Goal: Transaction & Acquisition: Purchase product/service

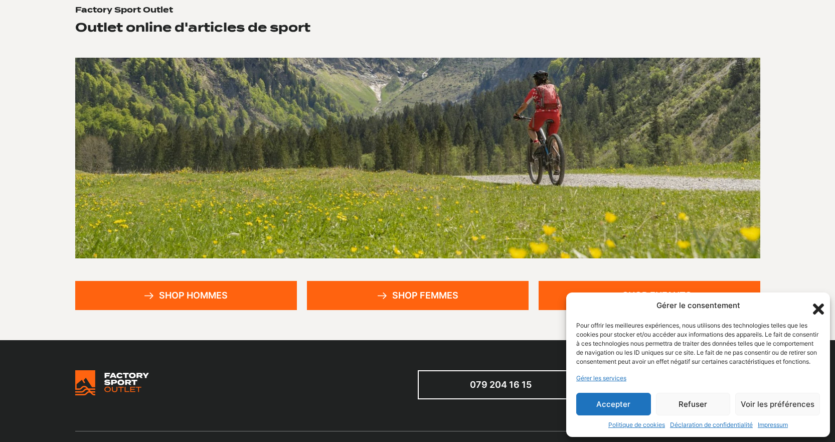
scroll to position [100, 0]
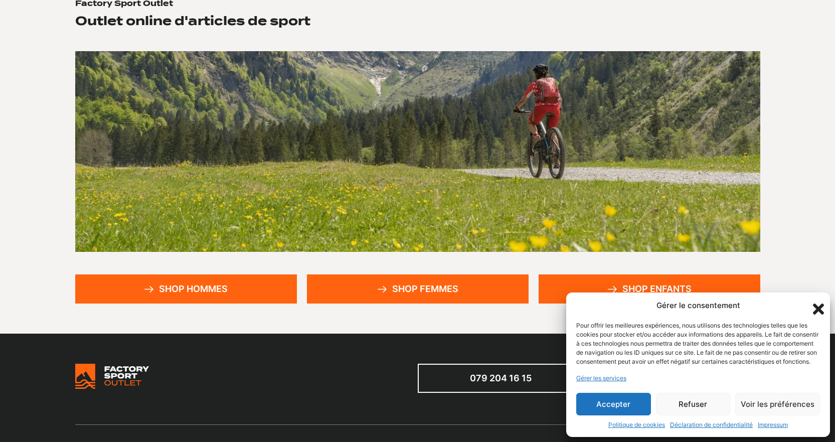
click at [622, 407] on button "Accepter" at bounding box center [613, 404] width 75 height 23
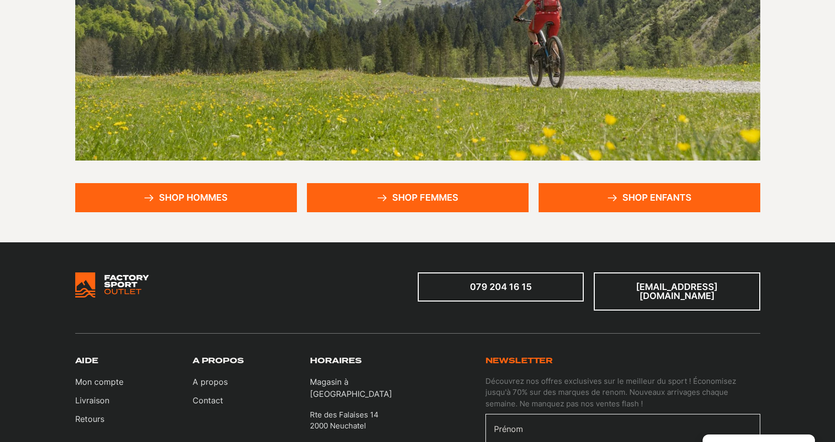
scroll to position [201, 0]
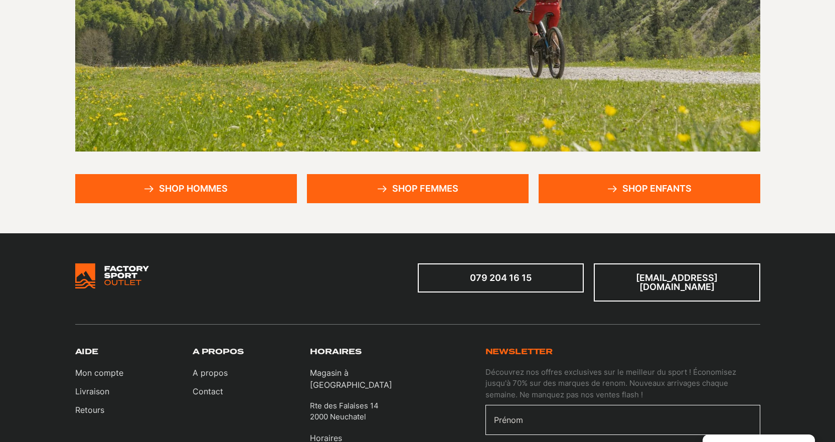
click at [229, 182] on link "Shop hommes" at bounding box center [186, 188] width 222 height 29
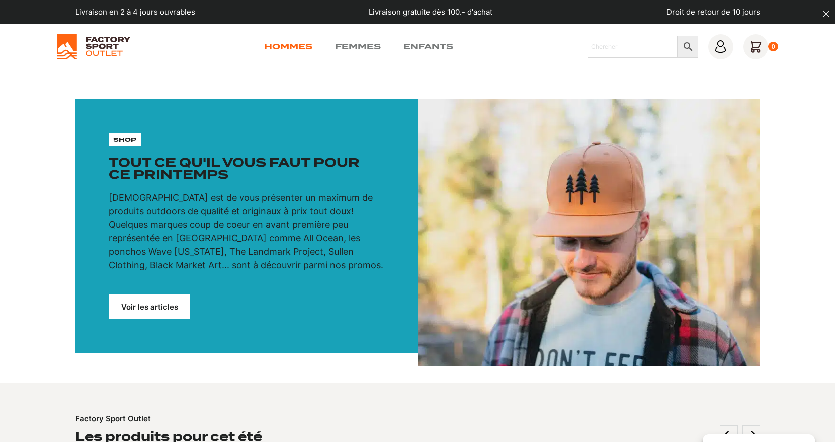
click at [289, 45] on link "Hommes" at bounding box center [288, 47] width 48 height 12
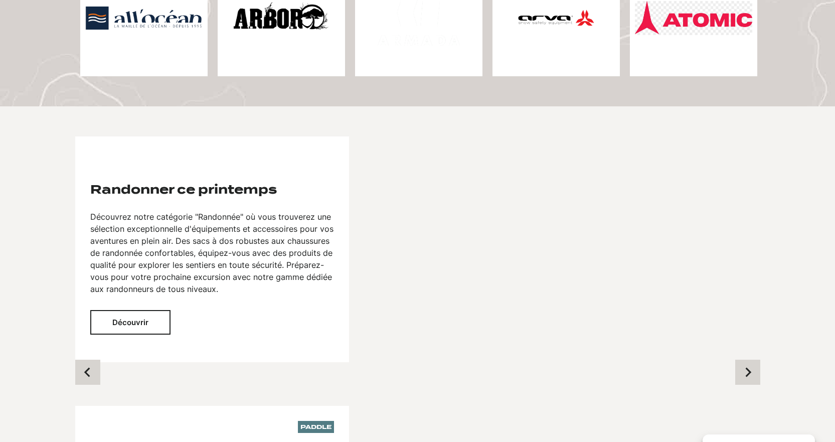
scroll to position [794, 0]
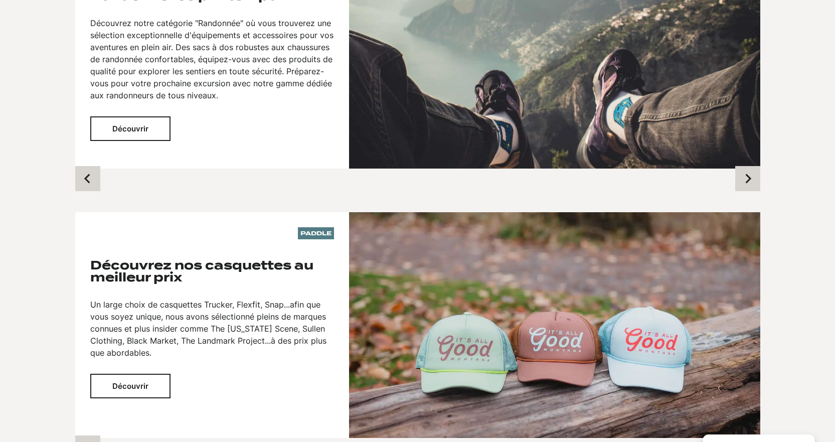
click at [147, 123] on button "Découvrir" at bounding box center [130, 128] width 80 height 25
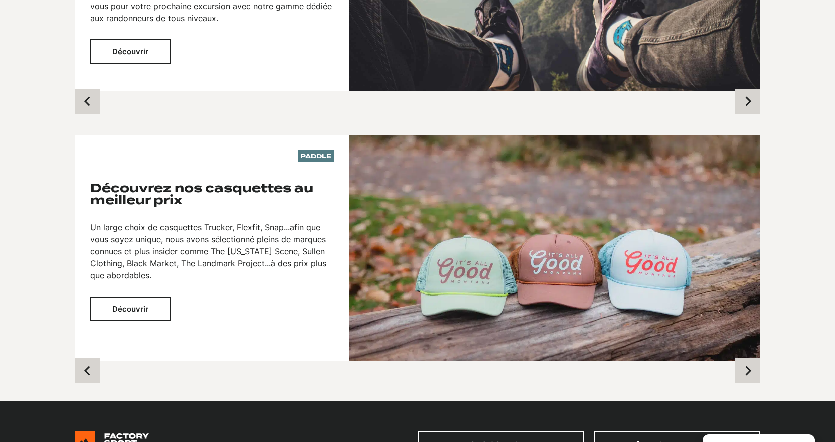
scroll to position [744, 0]
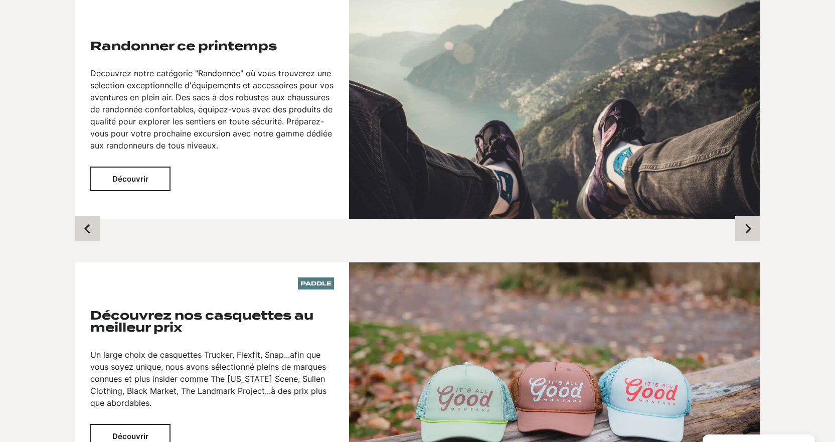
click at [133, 177] on button "Découvrir" at bounding box center [130, 178] width 80 height 25
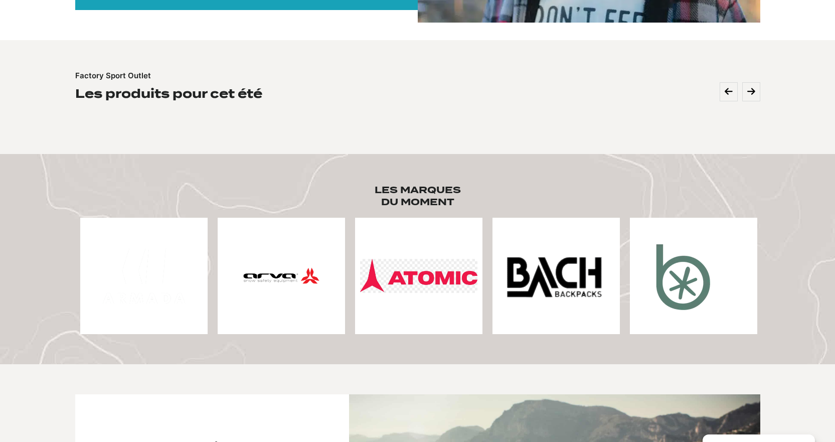
scroll to position [243, 0]
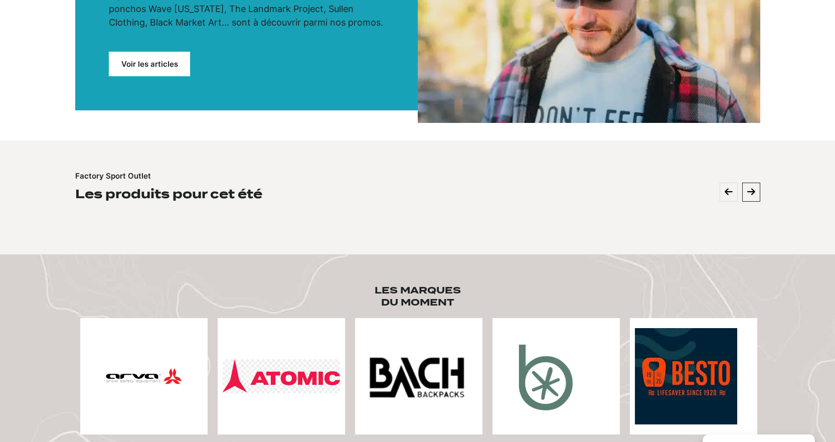
click at [748, 192] on icon at bounding box center [751, 192] width 8 height 9
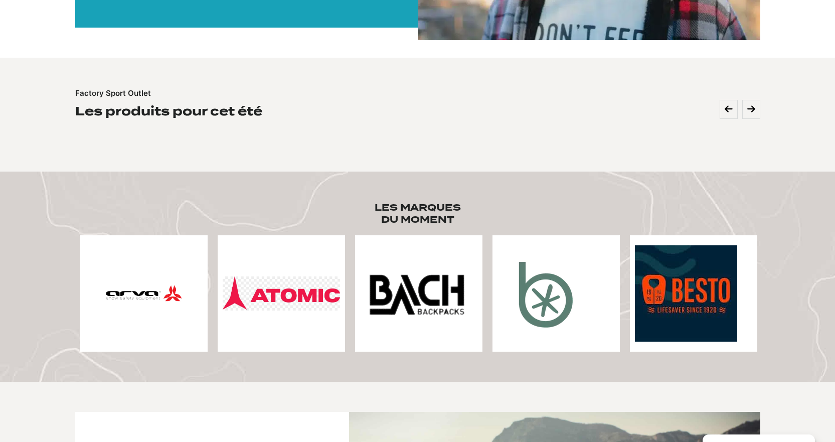
scroll to position [343, 0]
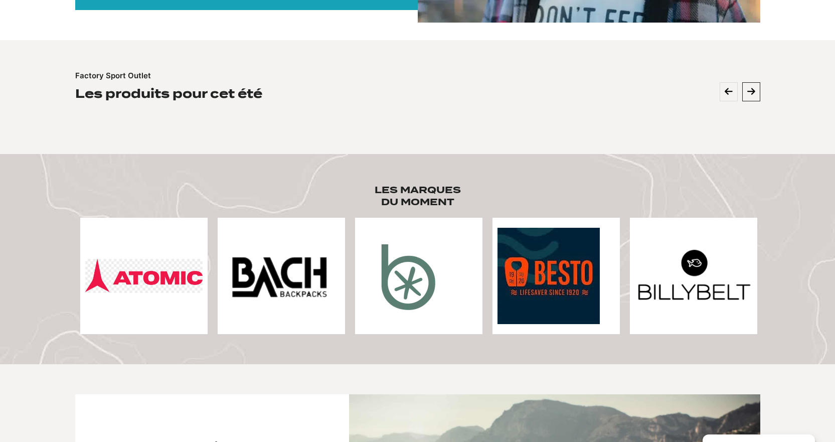
click at [751, 95] on icon at bounding box center [751, 91] width 8 height 9
click at [752, 91] on icon at bounding box center [751, 91] width 8 height 9
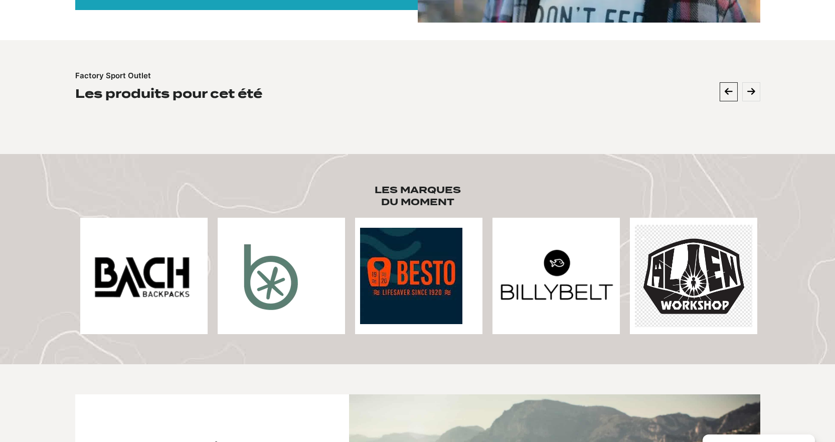
click at [731, 93] on icon at bounding box center [729, 91] width 8 height 9
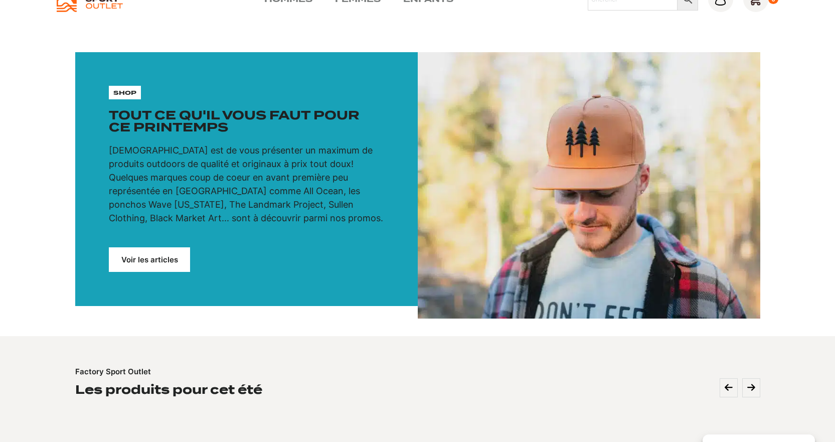
scroll to position [0, 0]
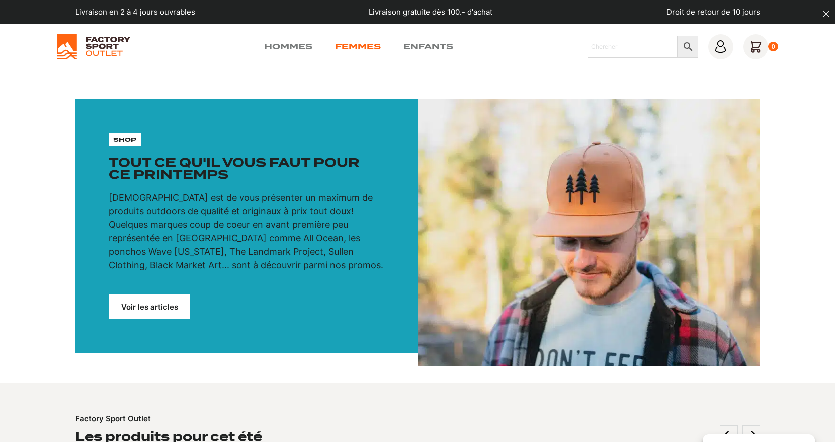
click at [363, 44] on link "Femmes" at bounding box center [358, 47] width 46 height 12
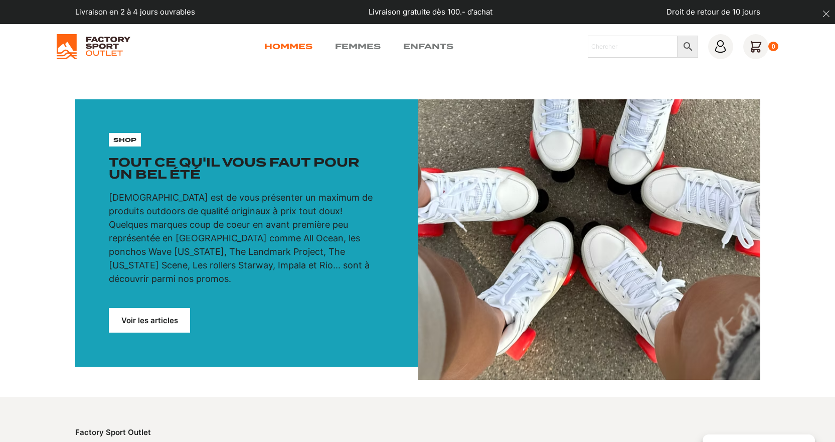
click at [294, 45] on link "Hommes" at bounding box center [288, 47] width 48 height 12
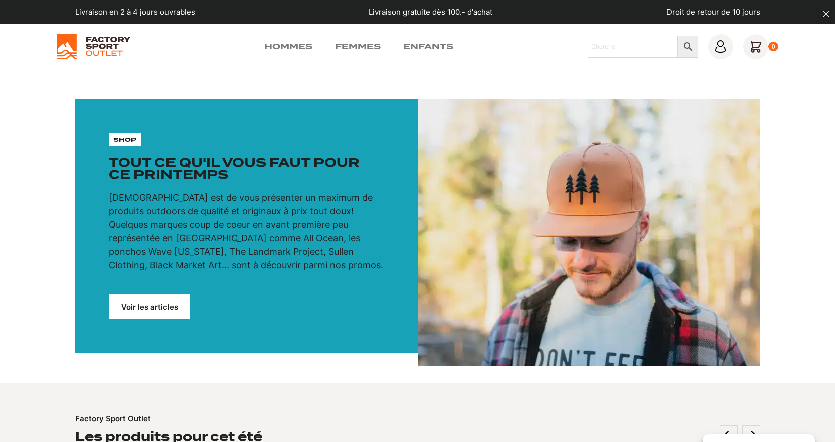
click at [135, 139] on p "shop" at bounding box center [124, 139] width 23 height 9
click at [150, 305] on link "Voir les articles" at bounding box center [149, 306] width 81 height 25
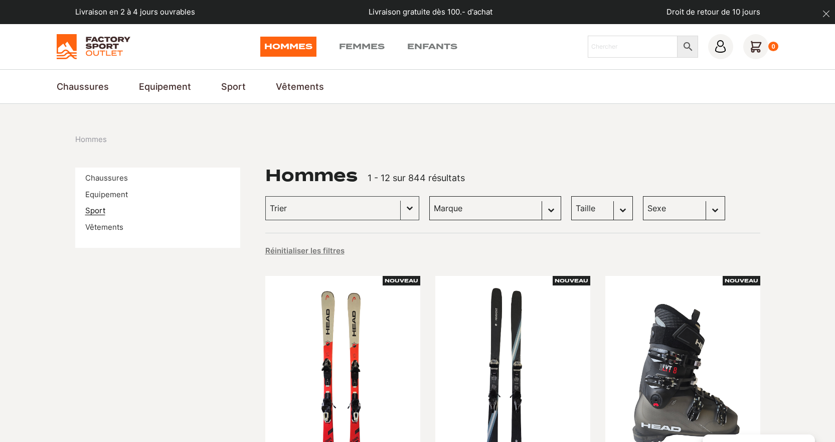
click at [96, 212] on link "Sport" at bounding box center [95, 211] width 20 height 10
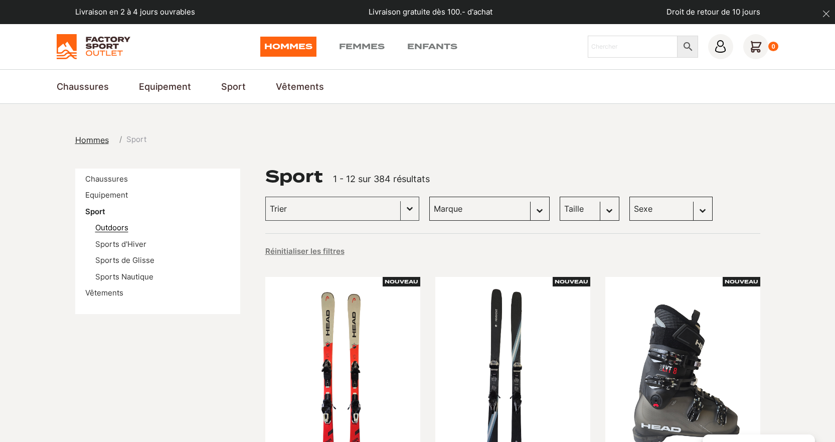
click at [119, 228] on link "Outdoors" at bounding box center [111, 228] width 33 height 10
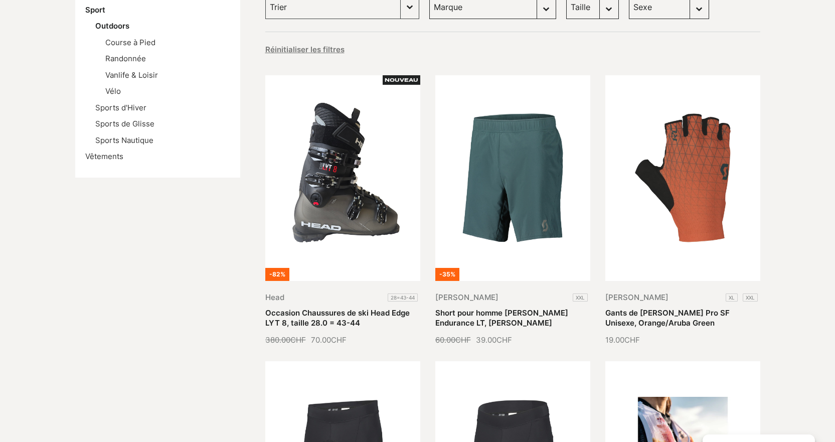
scroll to position [100, 0]
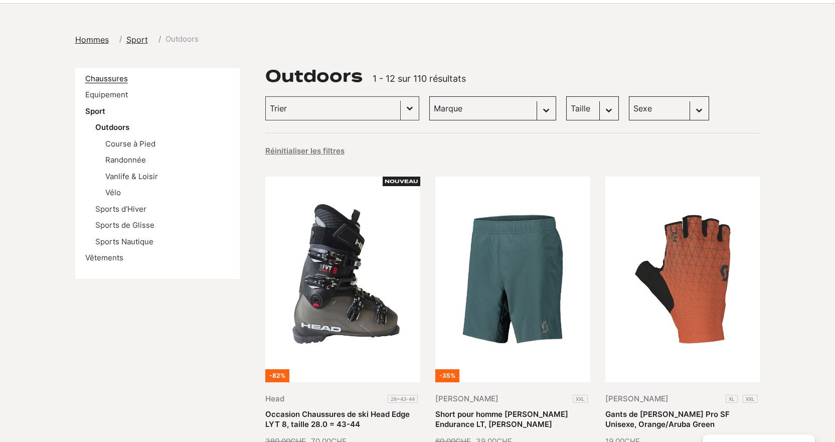
click at [111, 79] on link "Chaussures" at bounding box center [106, 79] width 43 height 10
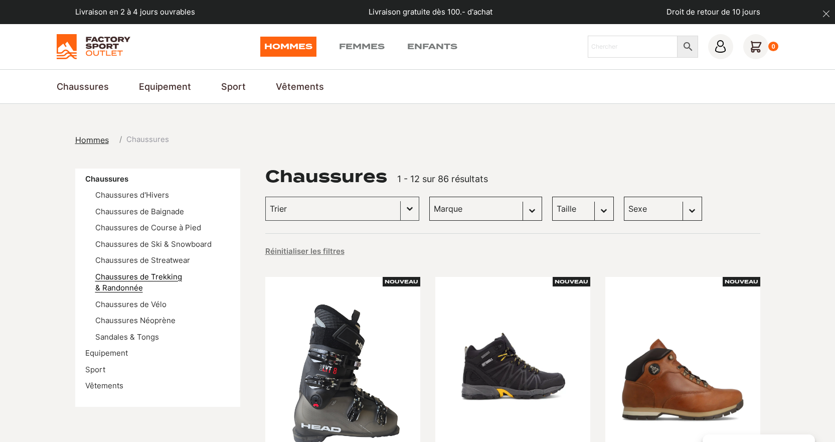
click at [170, 277] on link "Chaussures de Trekking & Randonnée" at bounding box center [138, 282] width 87 height 21
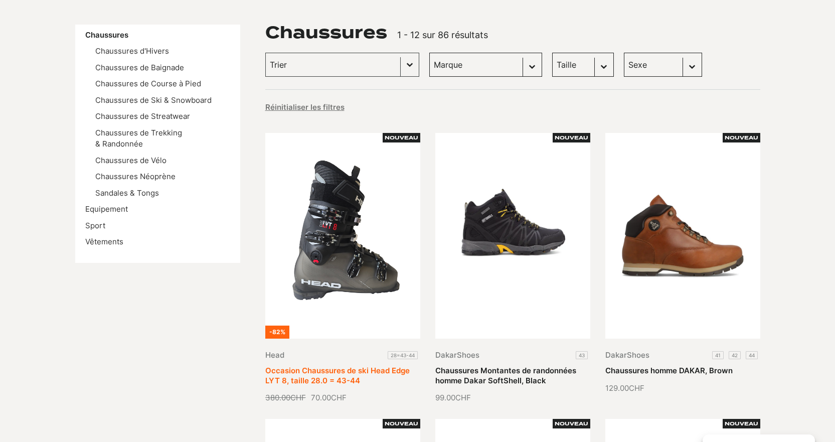
scroll to position [150, 0]
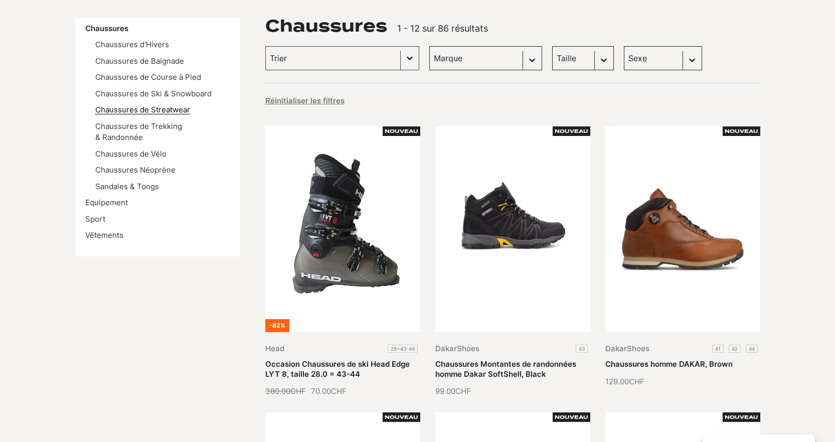
click at [158, 112] on link "Chaussures de Streatwear" at bounding box center [142, 110] width 95 height 10
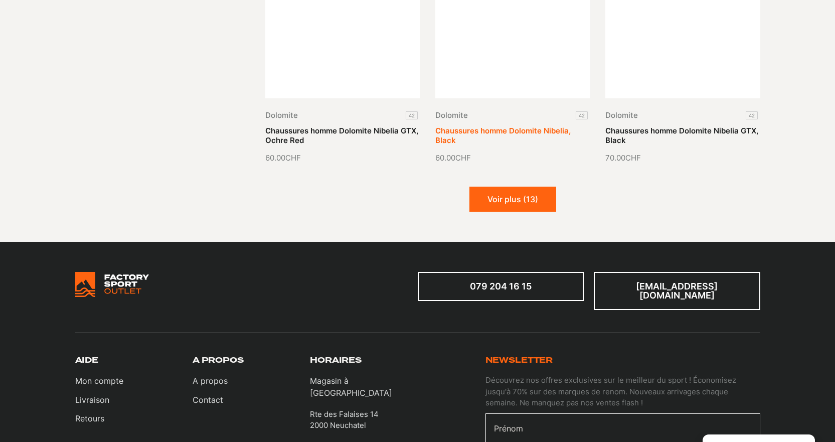
scroll to position [1103, 0]
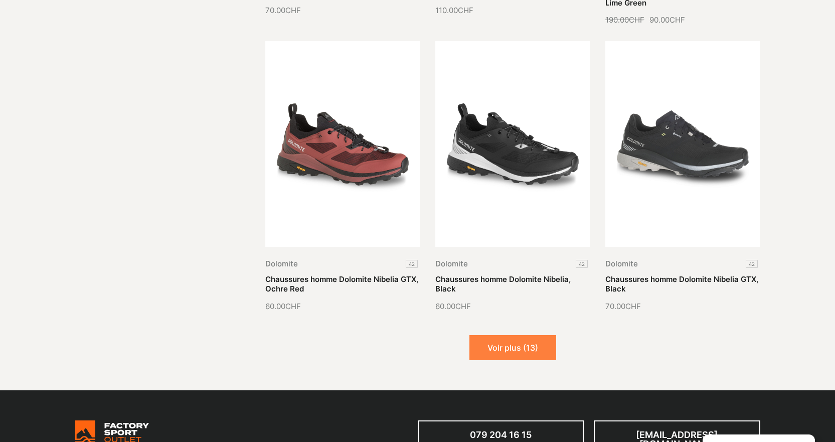
click at [510, 346] on button "Voir plus (13)" at bounding box center [512, 347] width 87 height 25
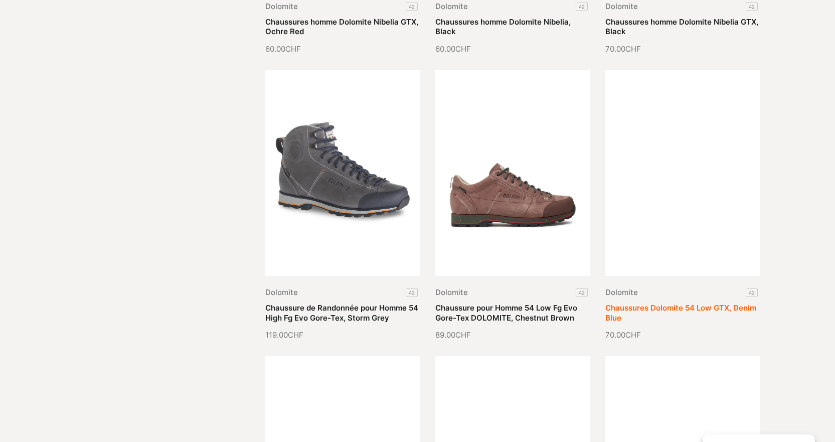
scroll to position [1354, 0]
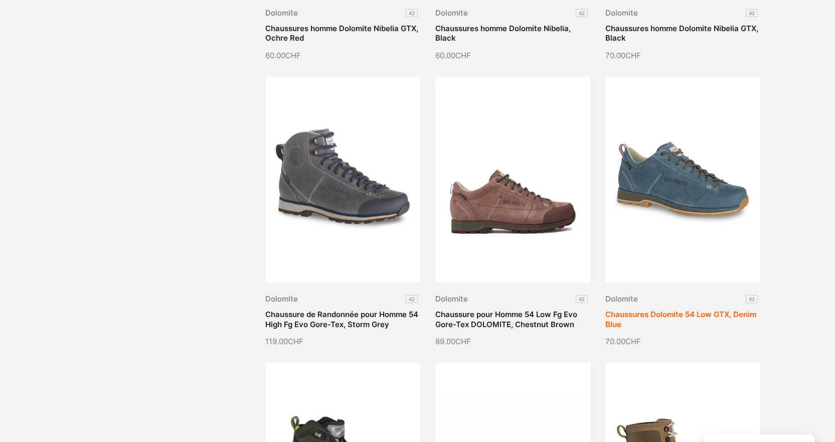
click at [682, 309] on link "Chaussures Dolomite 54 Low GTX, Denim Blue" at bounding box center [680, 319] width 151 height 20
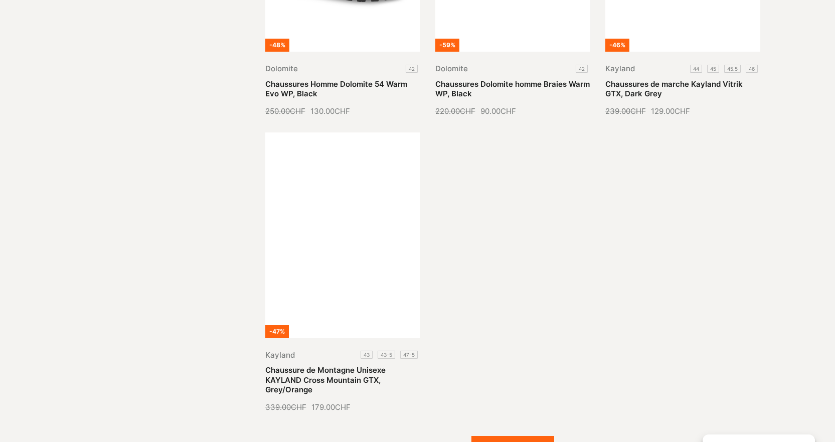
scroll to position [2357, 0]
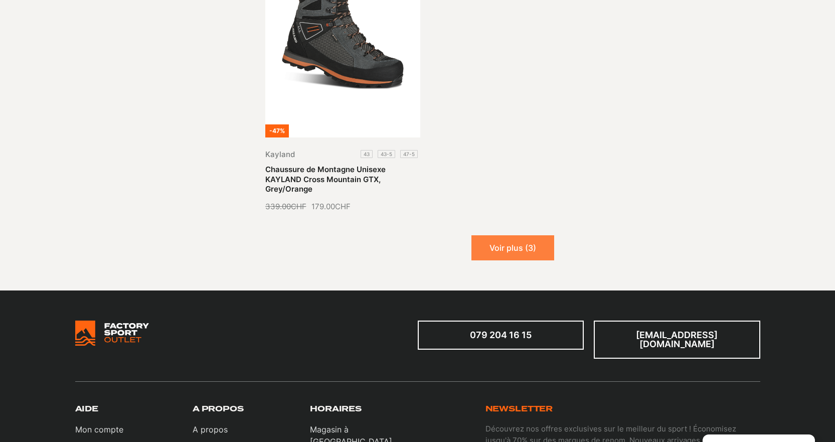
click at [519, 248] on button "Voir plus (3)" at bounding box center [512, 247] width 83 height 25
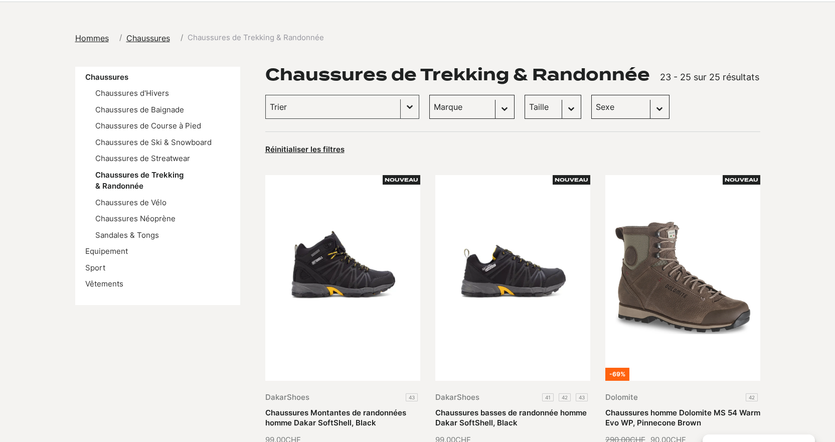
scroll to position [0, 0]
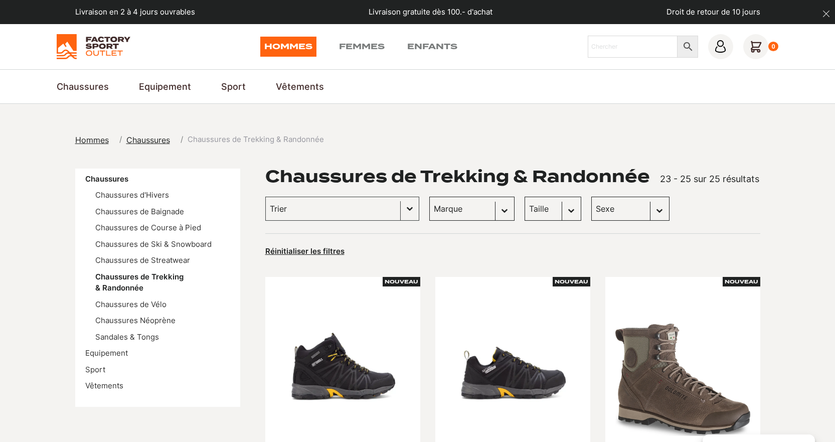
click at [556, 211] on select "Taille 42.5 (2) 43 (2) 43.5 (2) 45 (2) 45.5 (2) 46 (2) 40 (1) 40.5 (1) 41 (1) 4…" at bounding box center [553, 209] width 57 height 24
select select "44"
click at [525, 197] on select "Taille 42.5 (2) 43 (2) 43.5 (2) 45 (2) 45.5 (2) 46 (2) 40 (1) 40.5 (1) 41 (1) 4…" at bounding box center [553, 209] width 57 height 24
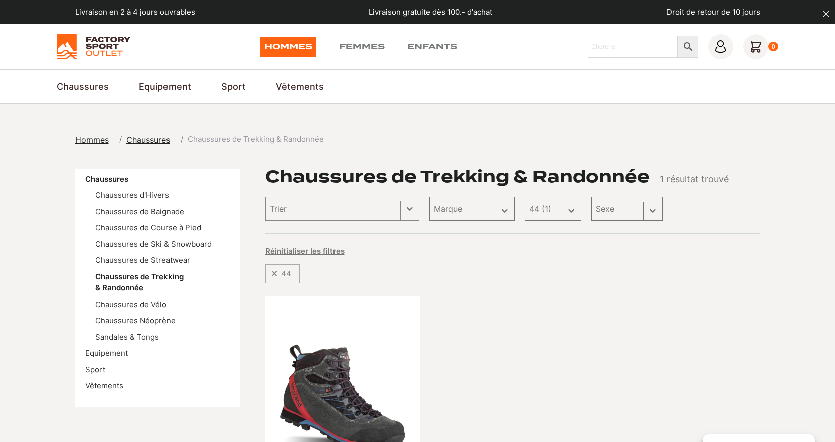
select select
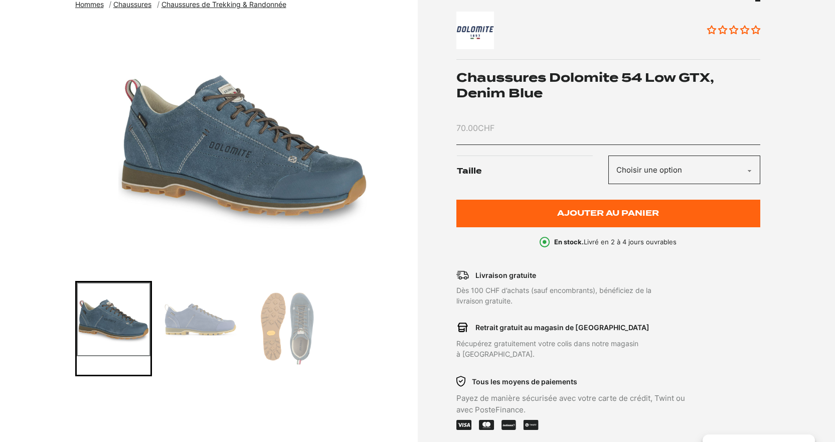
scroll to position [150, 0]
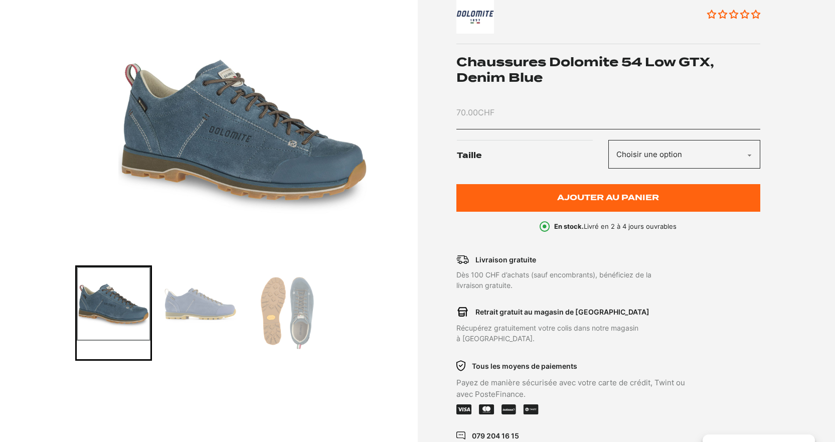
click at [751, 157] on select "Choisir une option 42" at bounding box center [684, 154] width 152 height 29
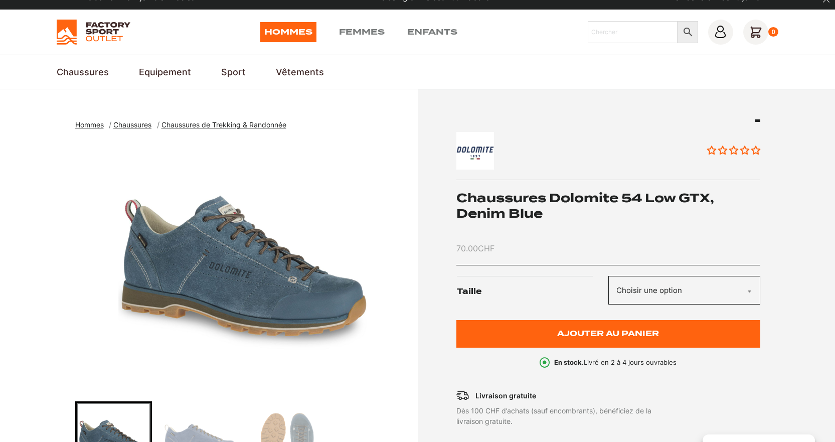
scroll to position [0, 0]
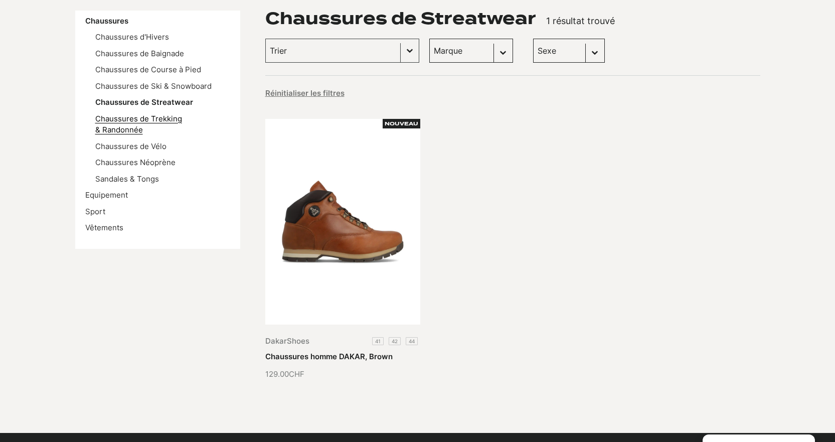
scroll to position [100, 0]
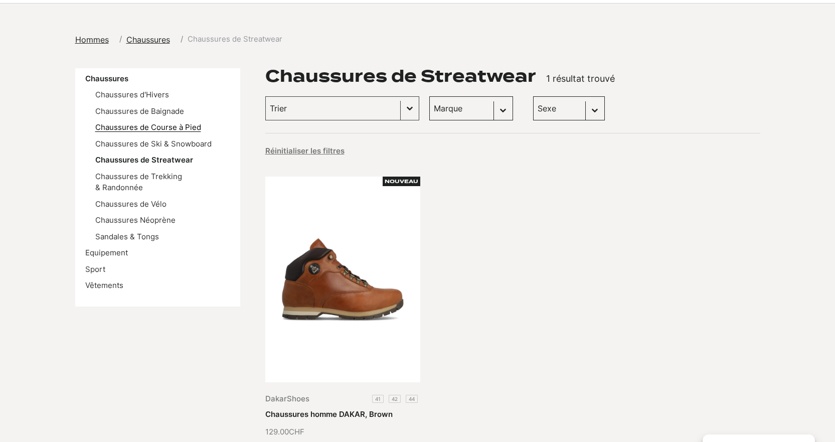
click at [159, 127] on link "Chaussures de Course à Pied" at bounding box center [148, 127] width 106 height 10
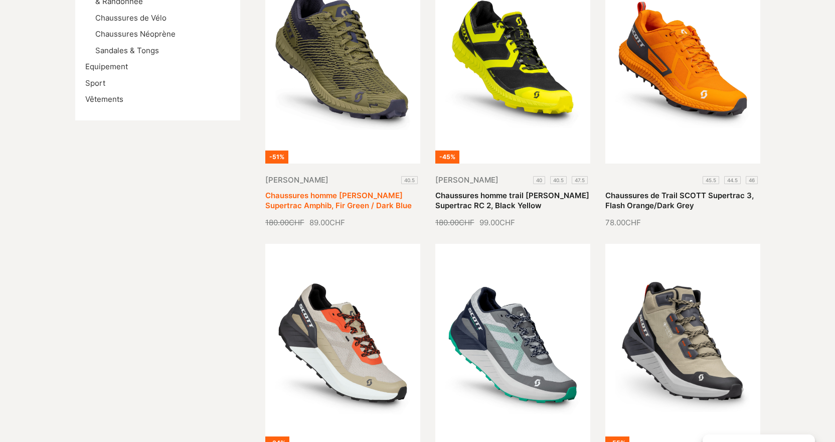
scroll to position [251, 0]
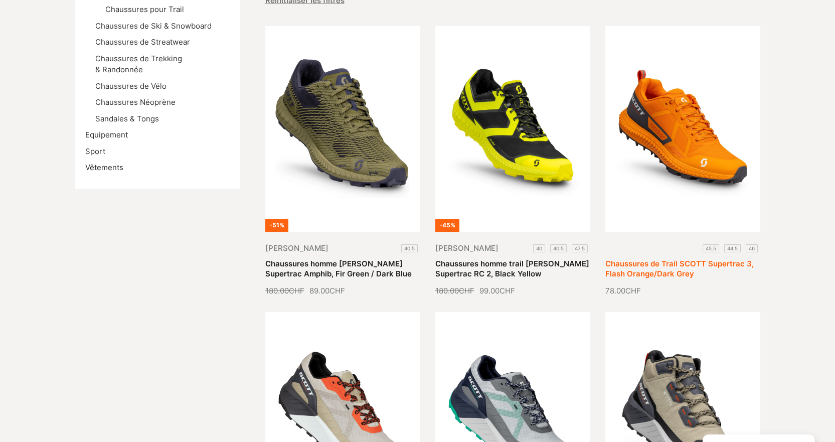
click at [703, 259] on link "Chaussures de Trail SCOTT Supertrac 3, Flash Orange/Dark Grey" at bounding box center [679, 269] width 148 height 20
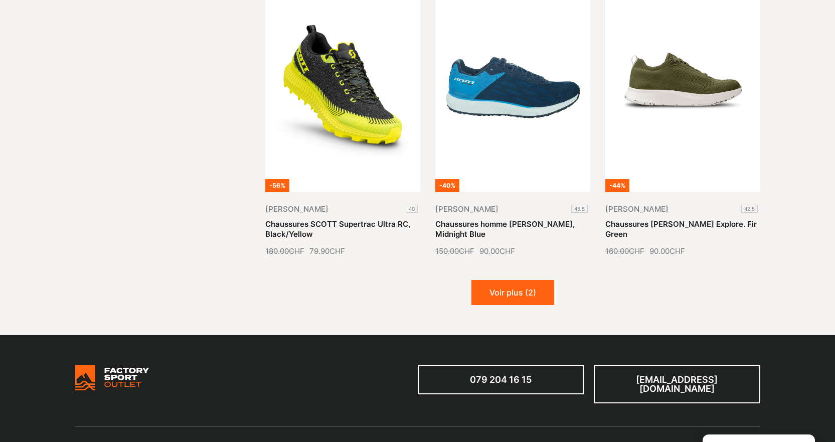
scroll to position [1254, 0]
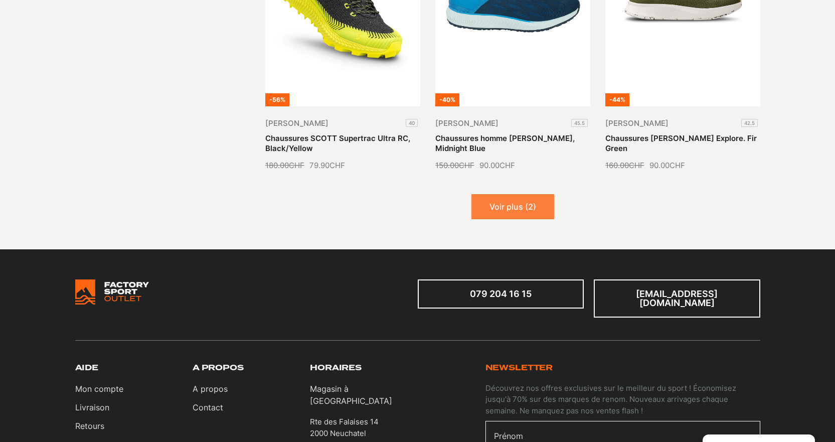
click at [508, 198] on button "Voir plus (2)" at bounding box center [512, 206] width 83 height 25
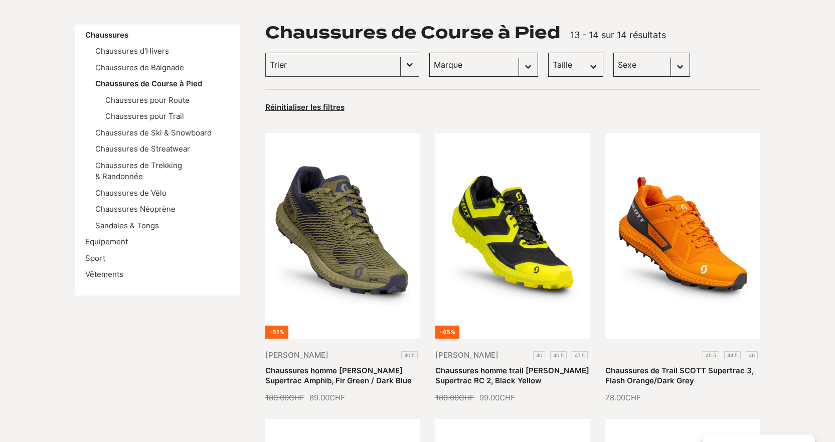
scroll to position [50, 0]
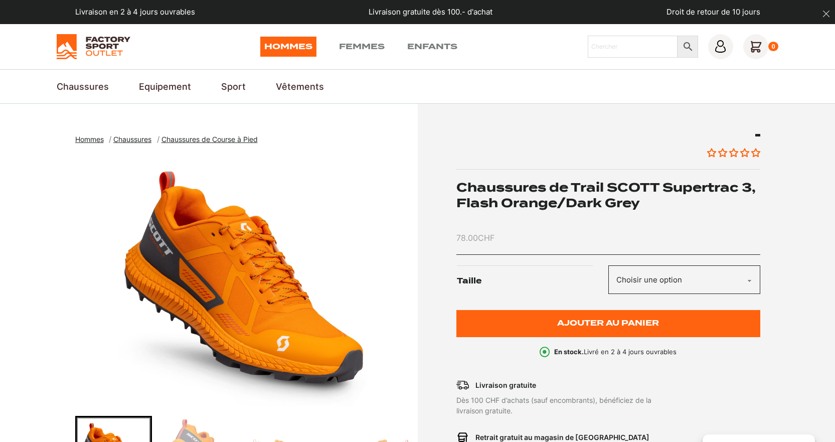
click at [749, 280] on select "Choisir une option 45.5 44.5 46" at bounding box center [684, 279] width 152 height 29
click at [608, 265] on select "Choisir une option 45.5 44.5 46" at bounding box center [684, 279] width 152 height 29
select select "44.5"
